Goal: Navigation & Orientation: Find specific page/section

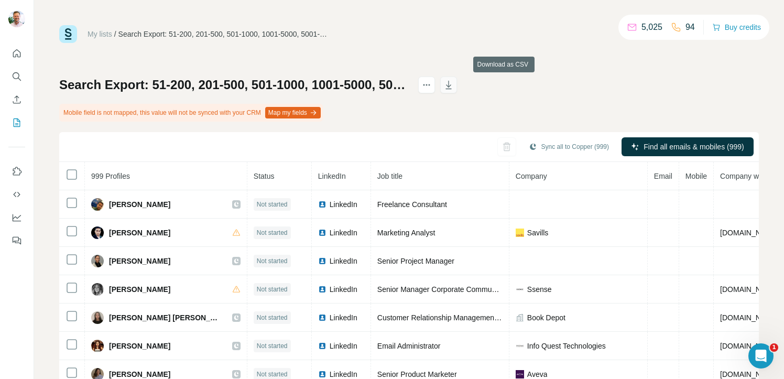
click at [454, 83] on icon "button" at bounding box center [449, 85] width 10 height 10
click at [501, 26] on div "My lists / Search Export: 51-200, 201-500, 501-1000, 1001-5000, 5001-10,000, 10…" at bounding box center [409, 34] width 700 height 18
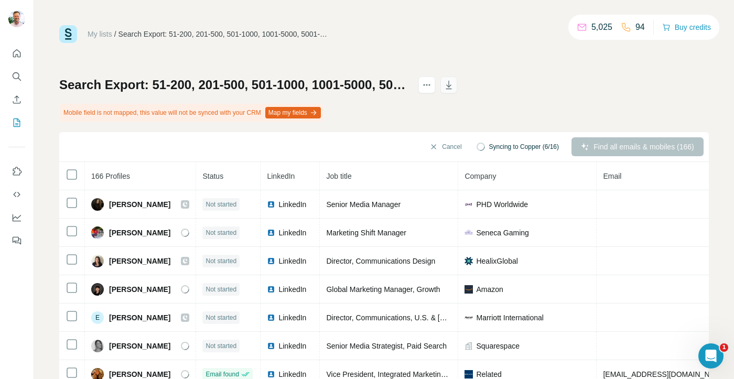
click at [454, 83] on icon "button" at bounding box center [449, 85] width 10 height 10
click at [443, 50] on div "My lists / Search Export: 51-200, 201-500, 501-1000, 1001-5000, 5001-10,000, 10…" at bounding box center [384, 232] width 650 height 414
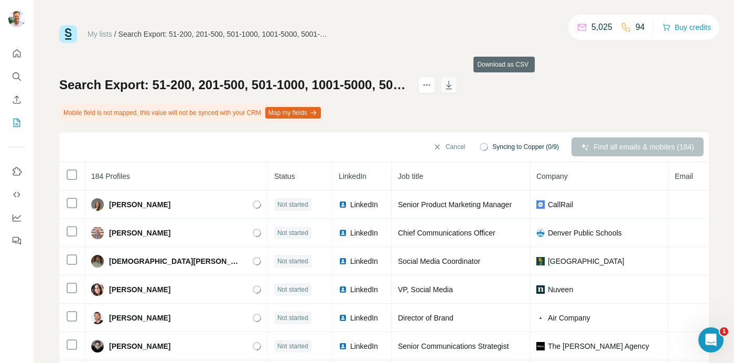
click at [452, 85] on icon "button" at bounding box center [449, 85] width 5 height 3
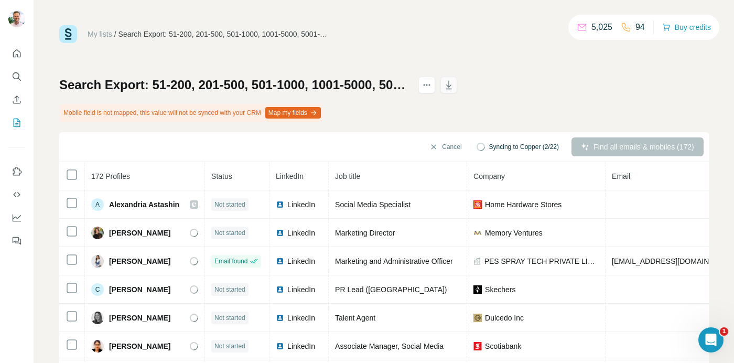
click at [454, 85] on icon "button" at bounding box center [449, 85] width 10 height 10
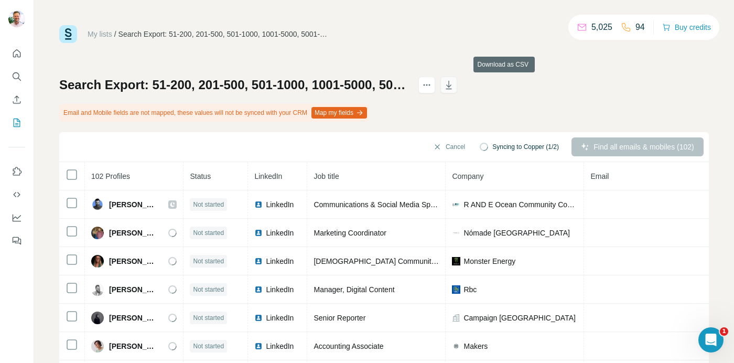
click at [454, 88] on icon "button" at bounding box center [449, 85] width 10 height 10
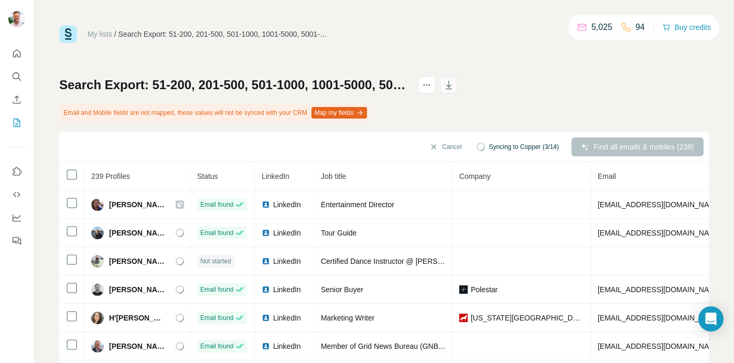
click at [454, 85] on icon "button" at bounding box center [449, 85] width 10 height 10
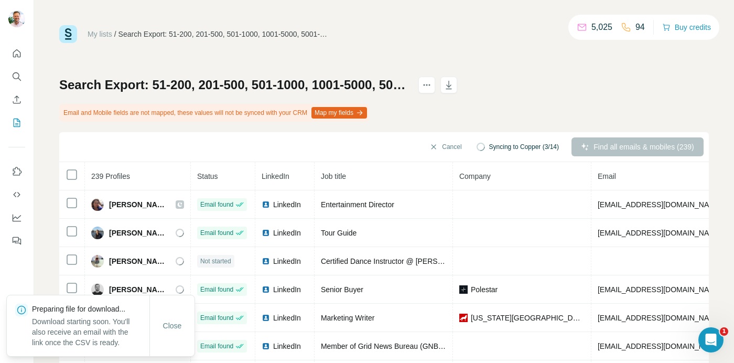
click at [433, 40] on div "My lists / Search Export: 51-200, 201-500, 501-1000, 1001-5000, 5001-10,000, 10…" at bounding box center [384, 34] width 650 height 18
